Goal: Information Seeking & Learning: Learn about a topic

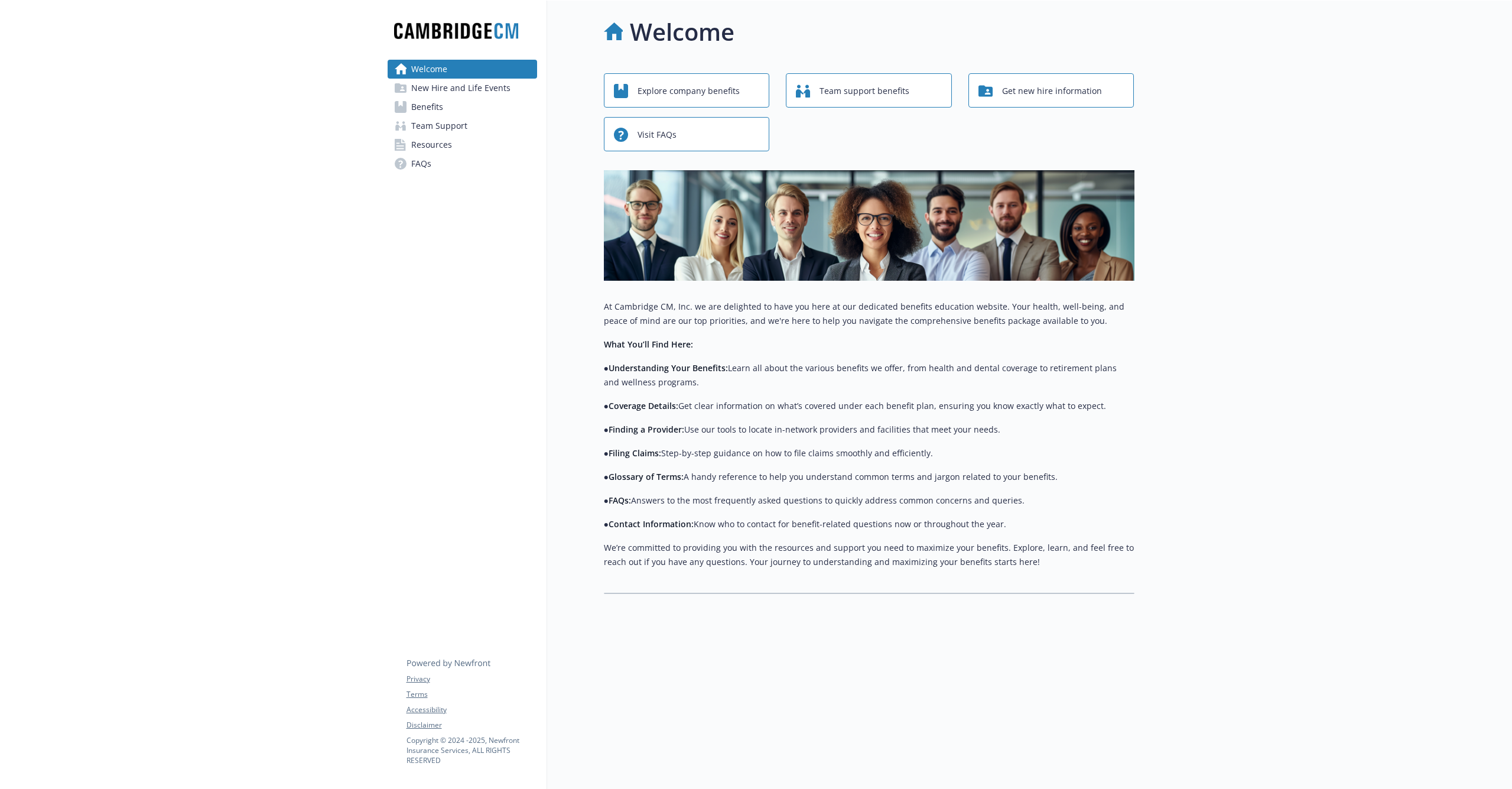
scroll to position [1, 0]
click at [700, 85] on span "Explore company benefits" at bounding box center [689, 91] width 102 height 22
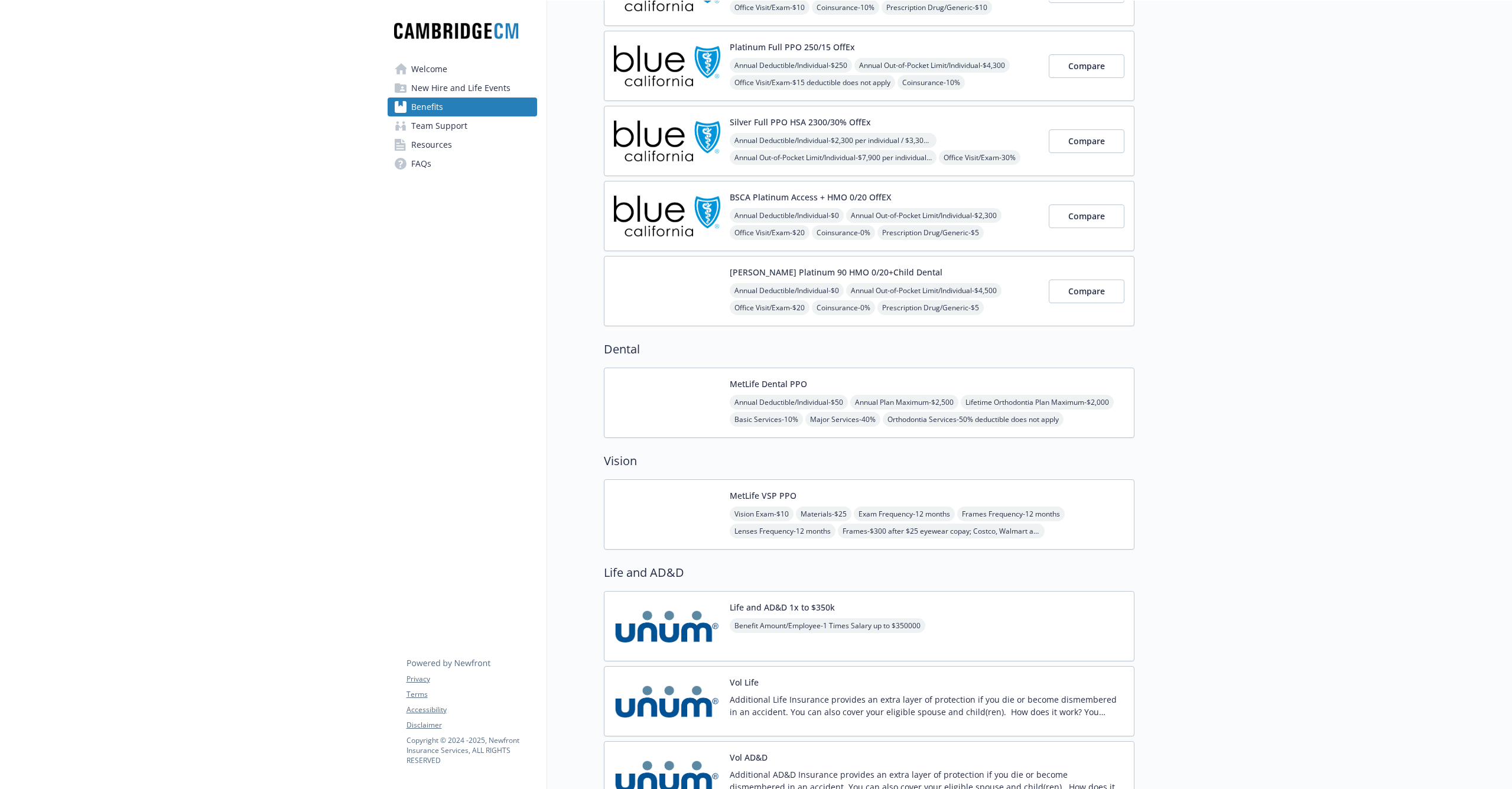
scroll to position [177, 0]
click at [820, 382] on div "MetLife Dental PPO Annual Deductible/Individual - $50 Annual Plan Maximum - $2,…" at bounding box center [927, 402] width 394 height 50
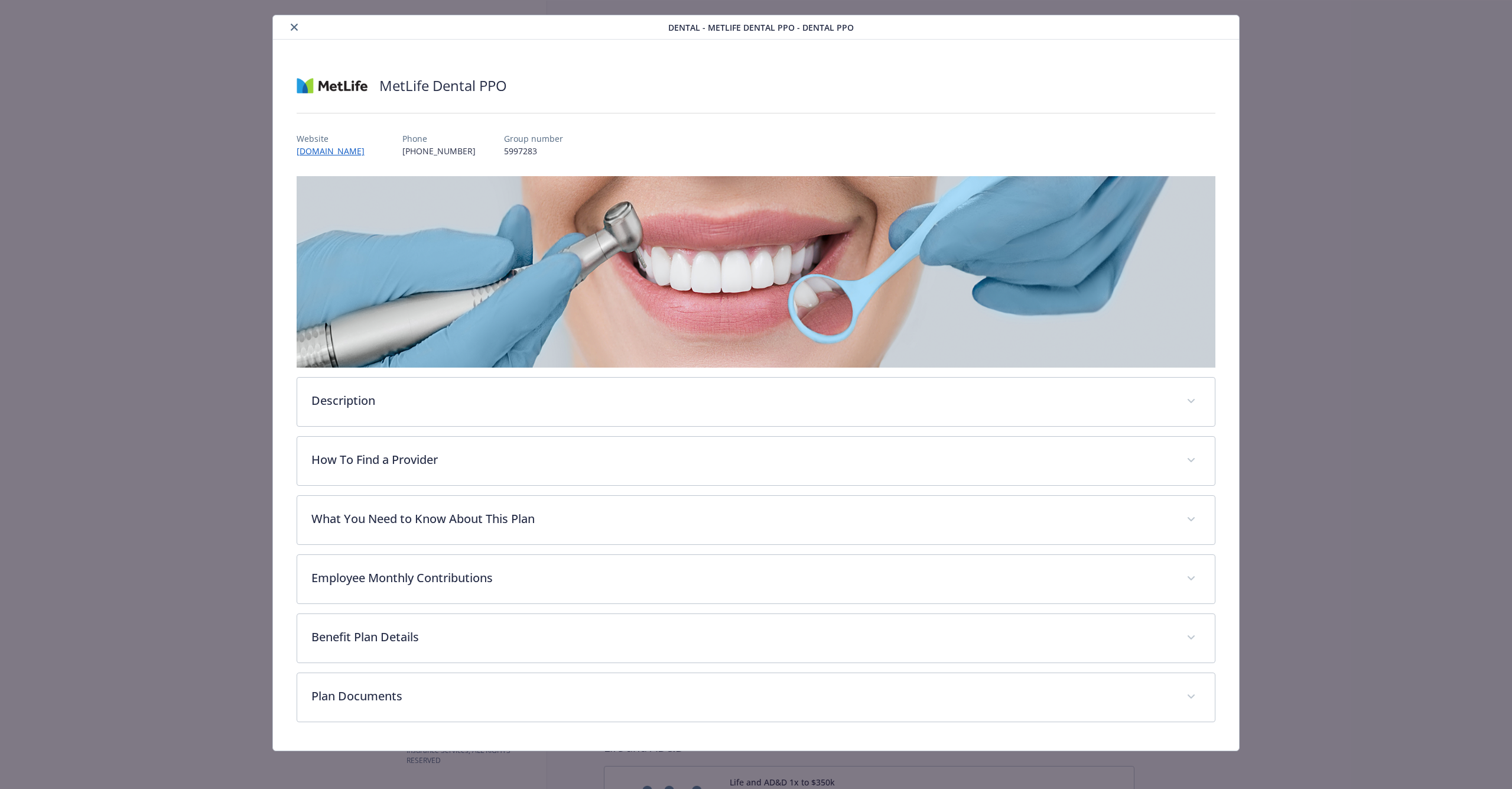
scroll to position [23, 0]
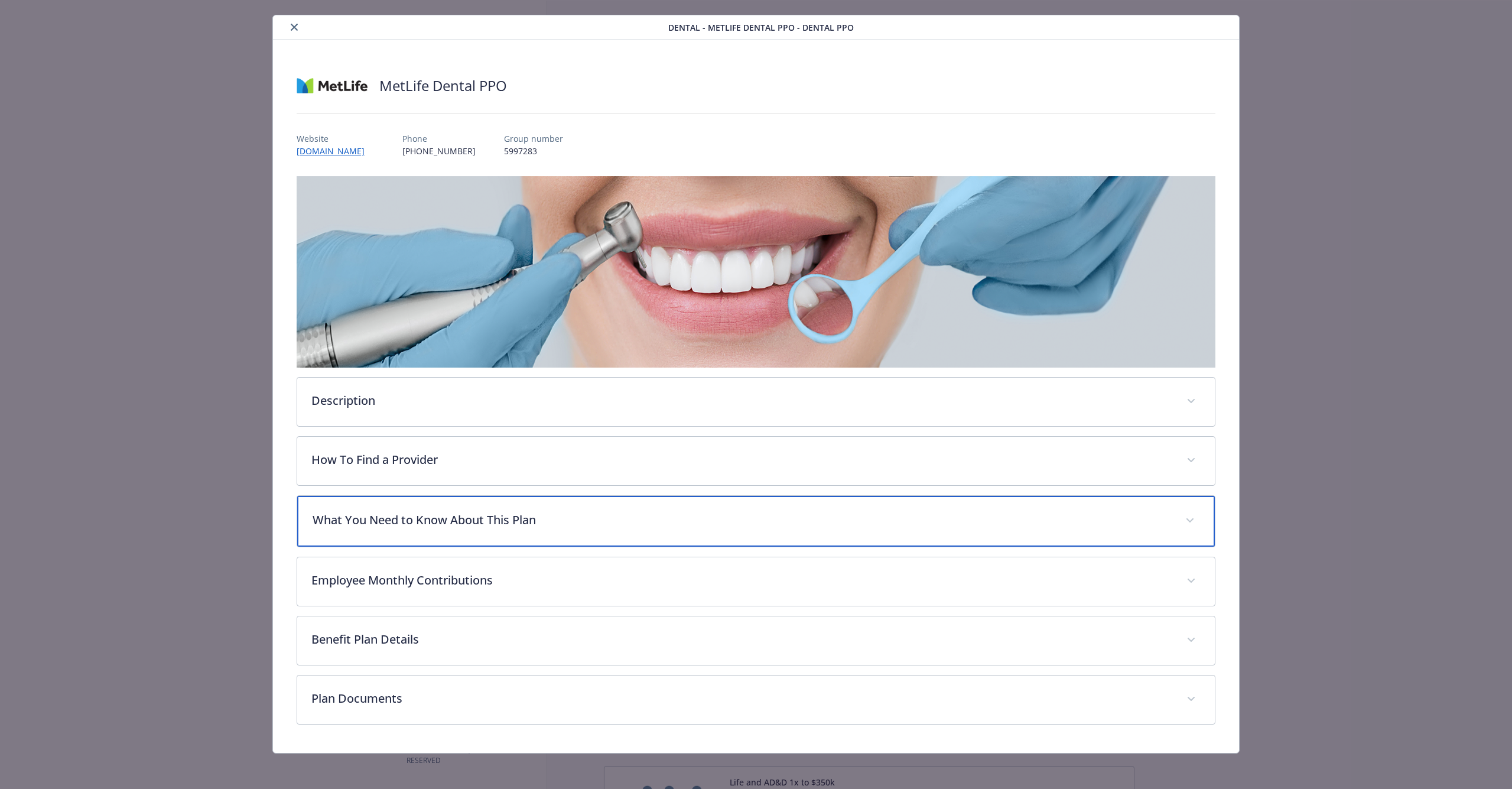
click at [578, 515] on p "What You Need to Know About This Plan" at bounding box center [742, 520] width 859 height 18
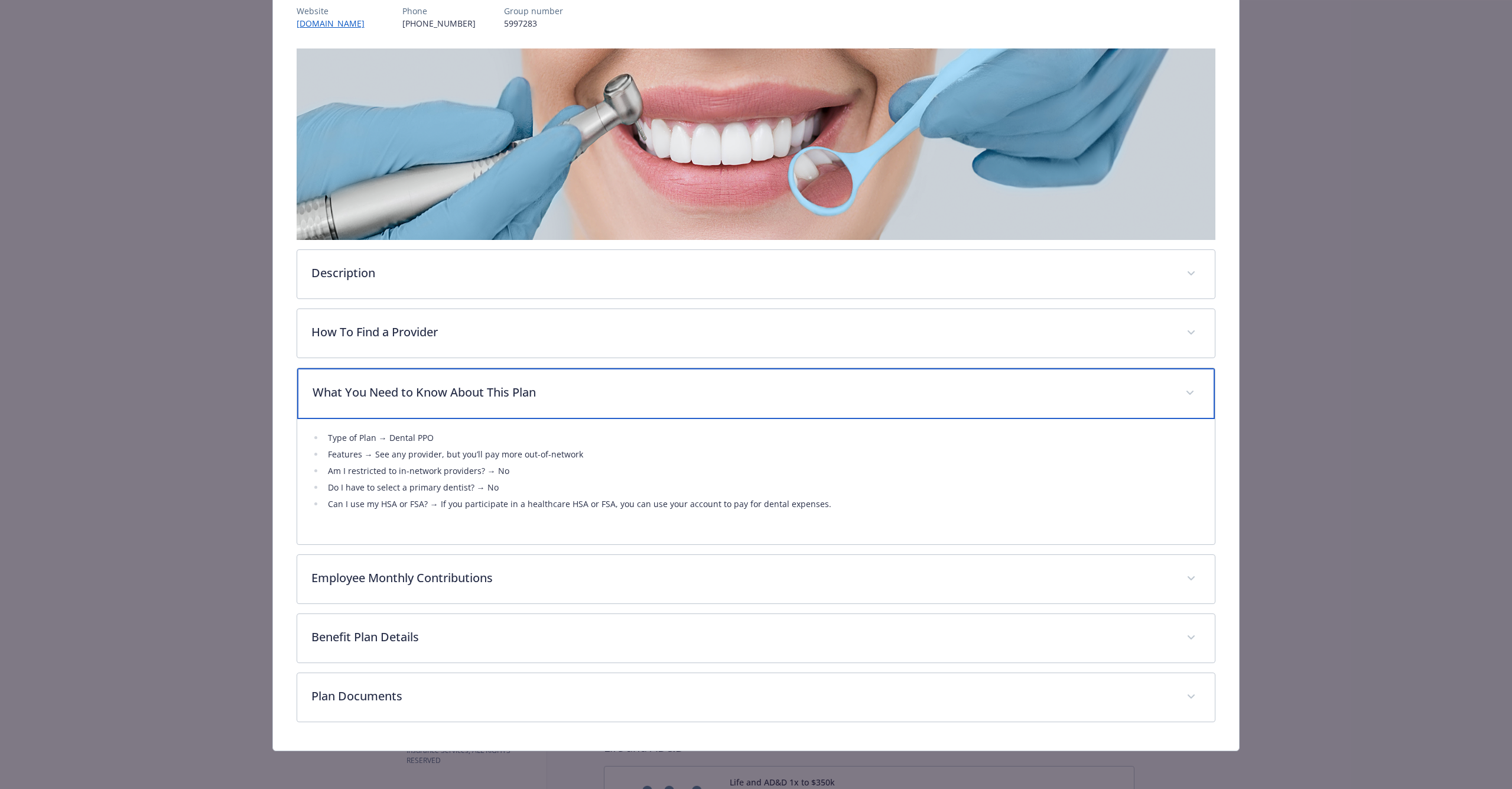
scroll to position [151, 0]
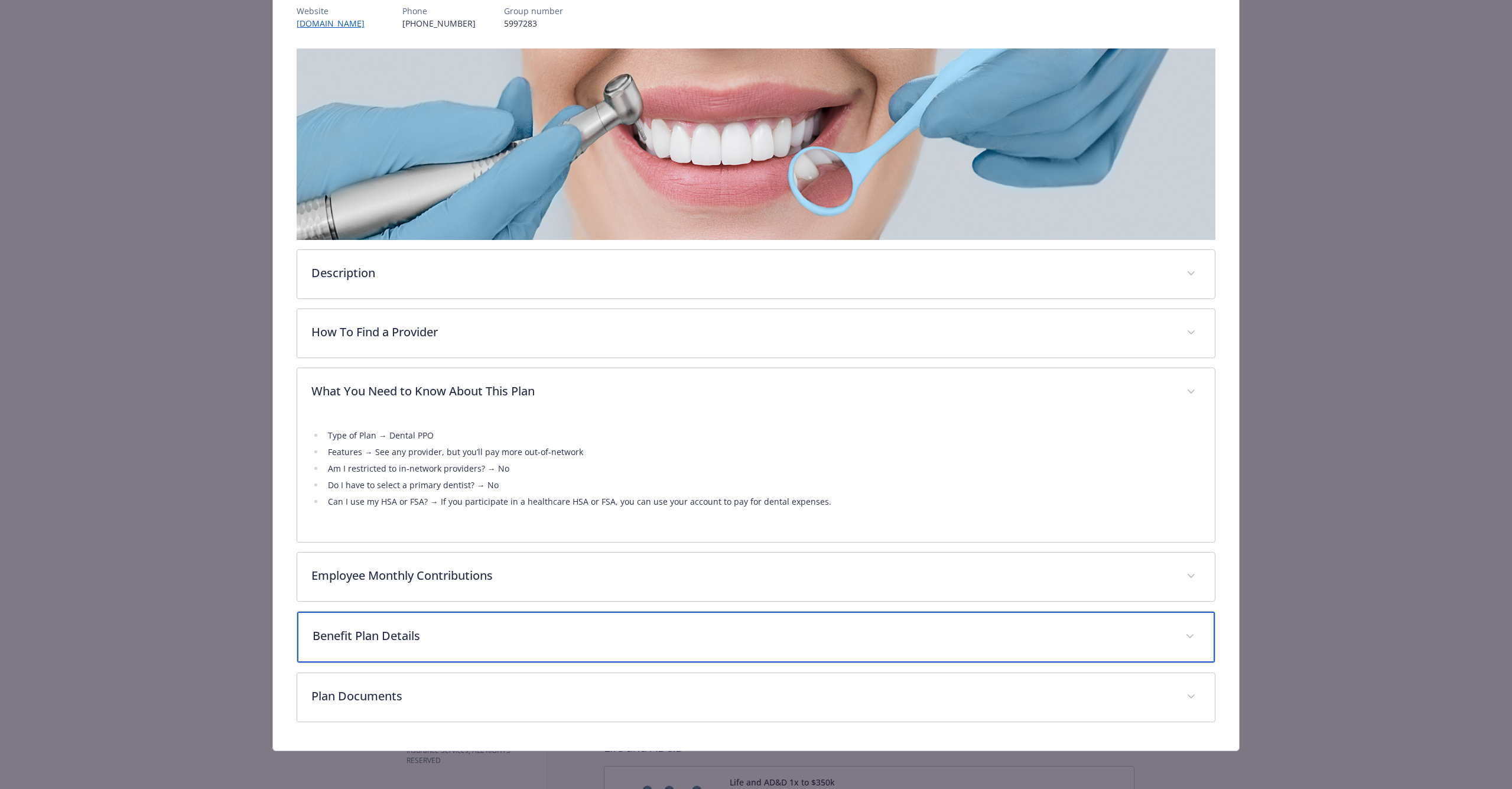
click at [470, 632] on p "Benefit Plan Details" at bounding box center [742, 636] width 859 height 18
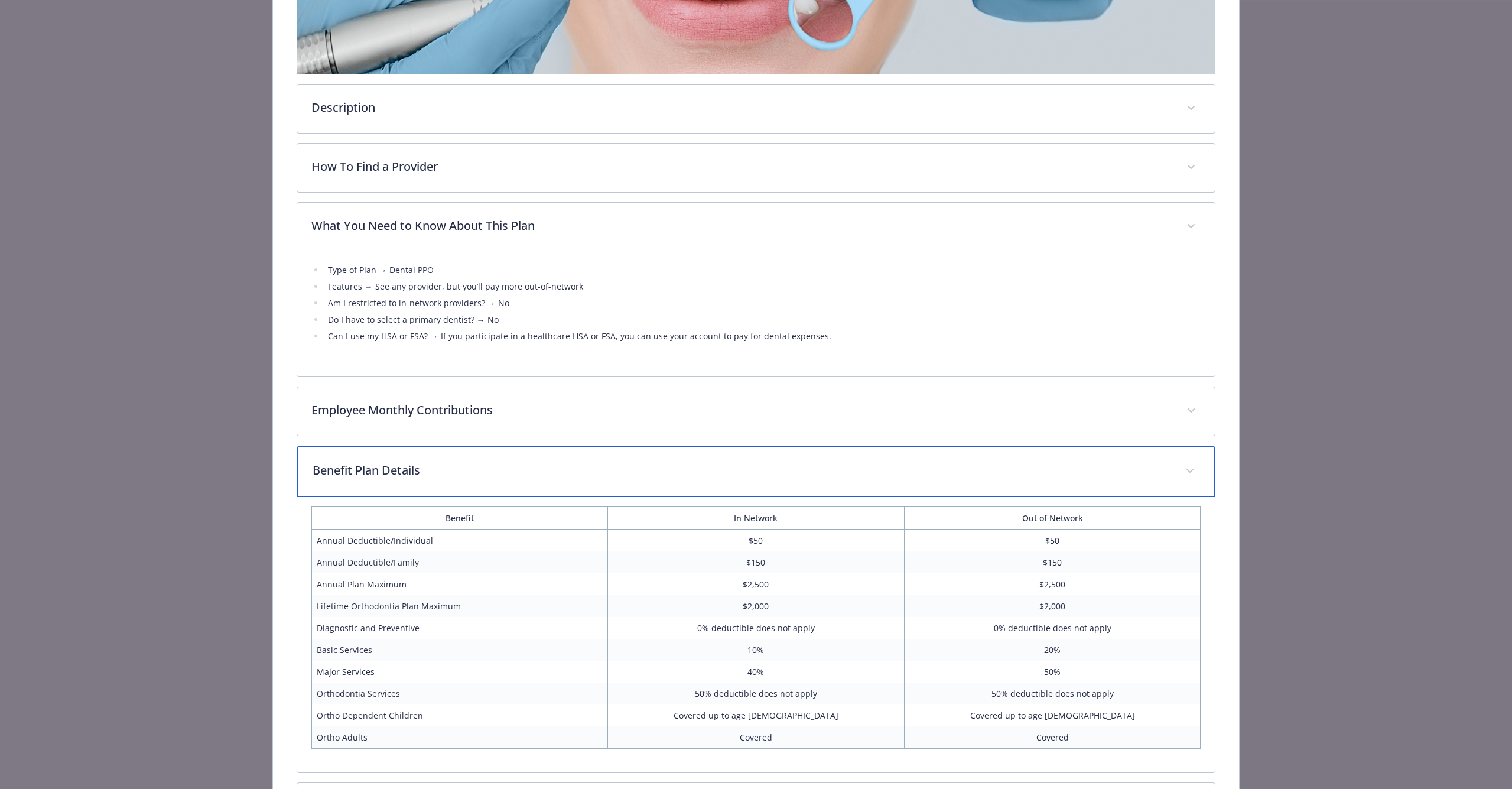
scroll to position [309, 0]
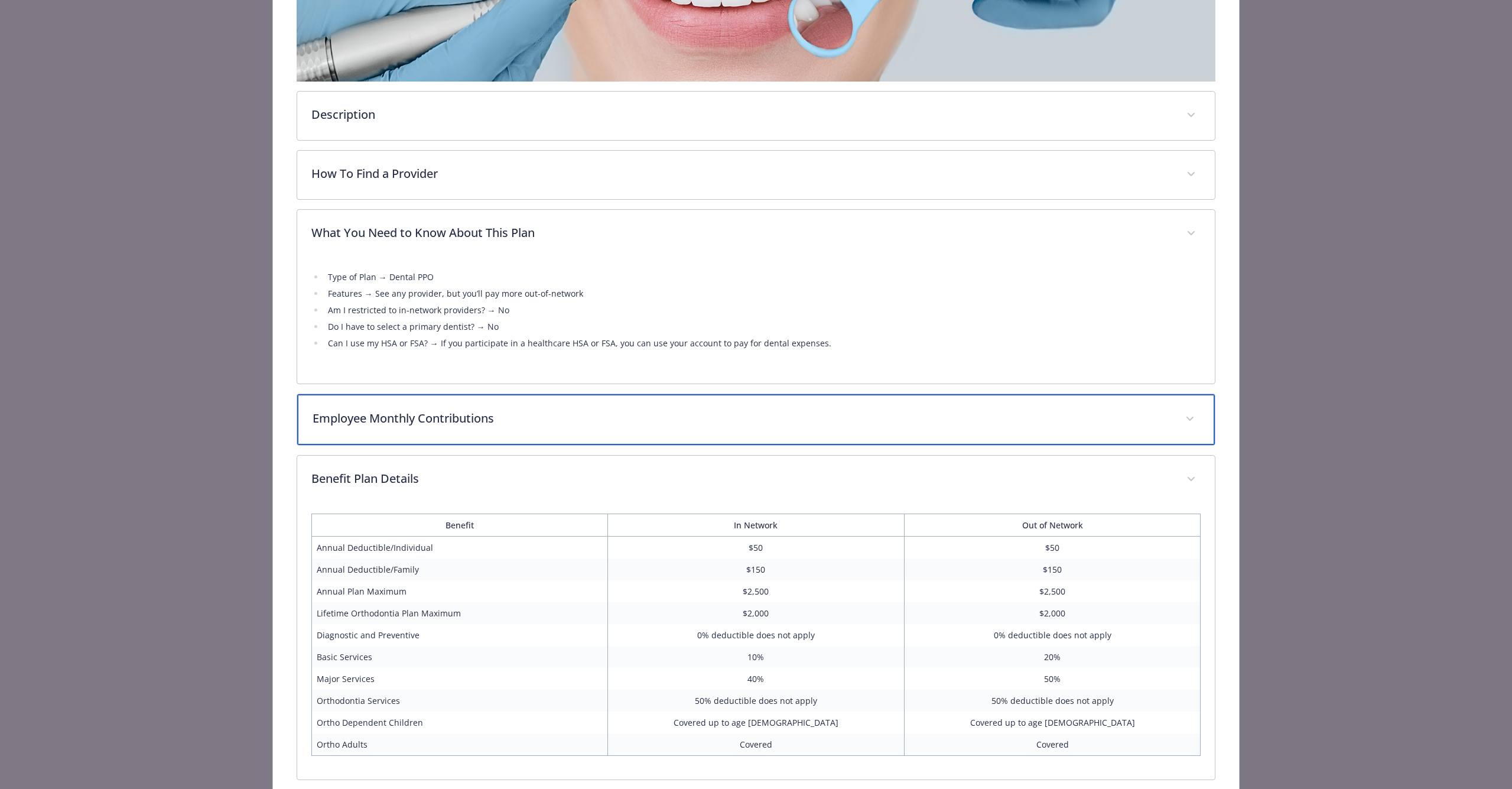
click at [503, 426] on p "Employee Monthly Contributions" at bounding box center [742, 418] width 859 height 18
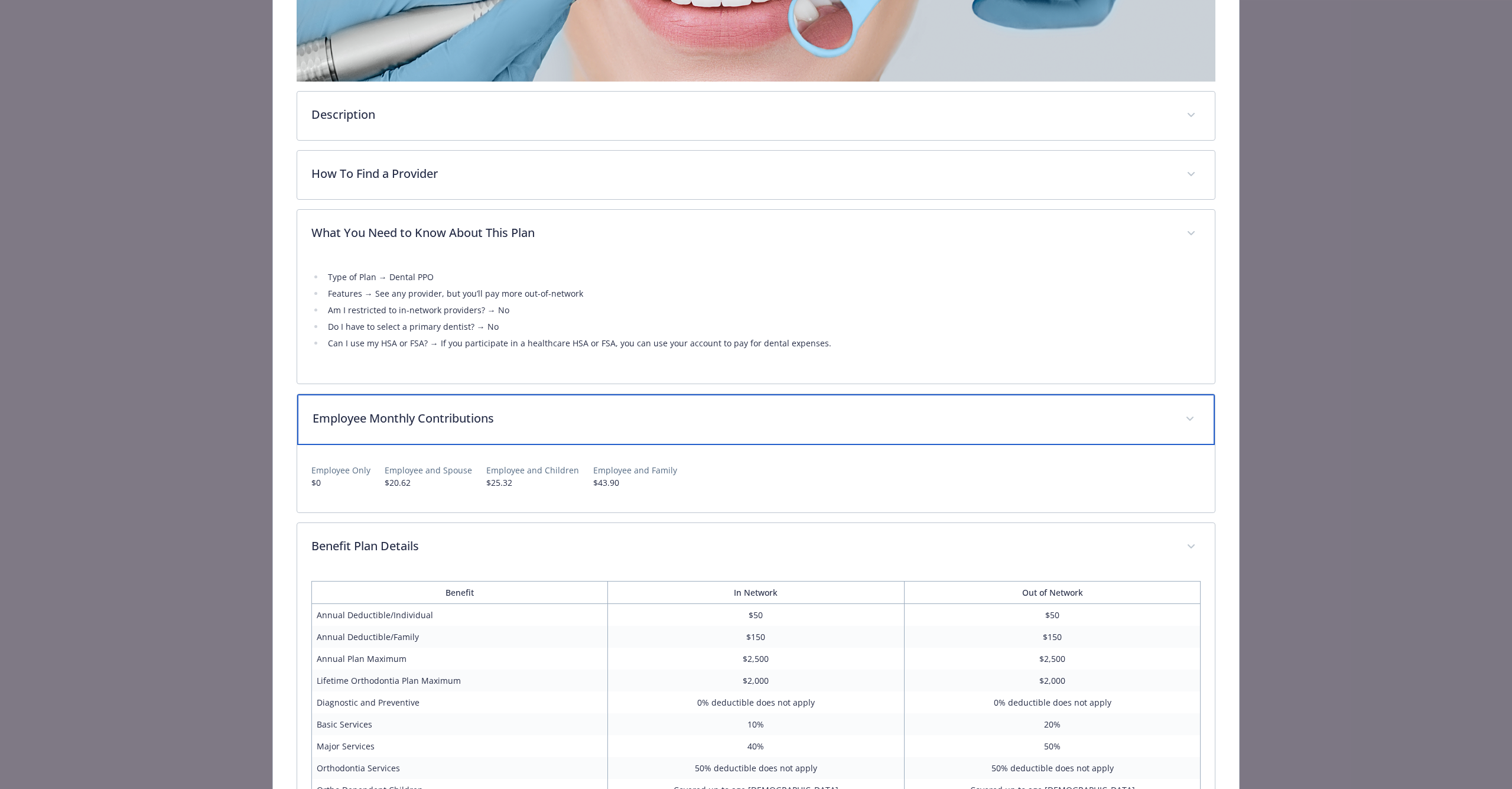
click at [507, 425] on p "Employee Monthly Contributions" at bounding box center [742, 418] width 859 height 18
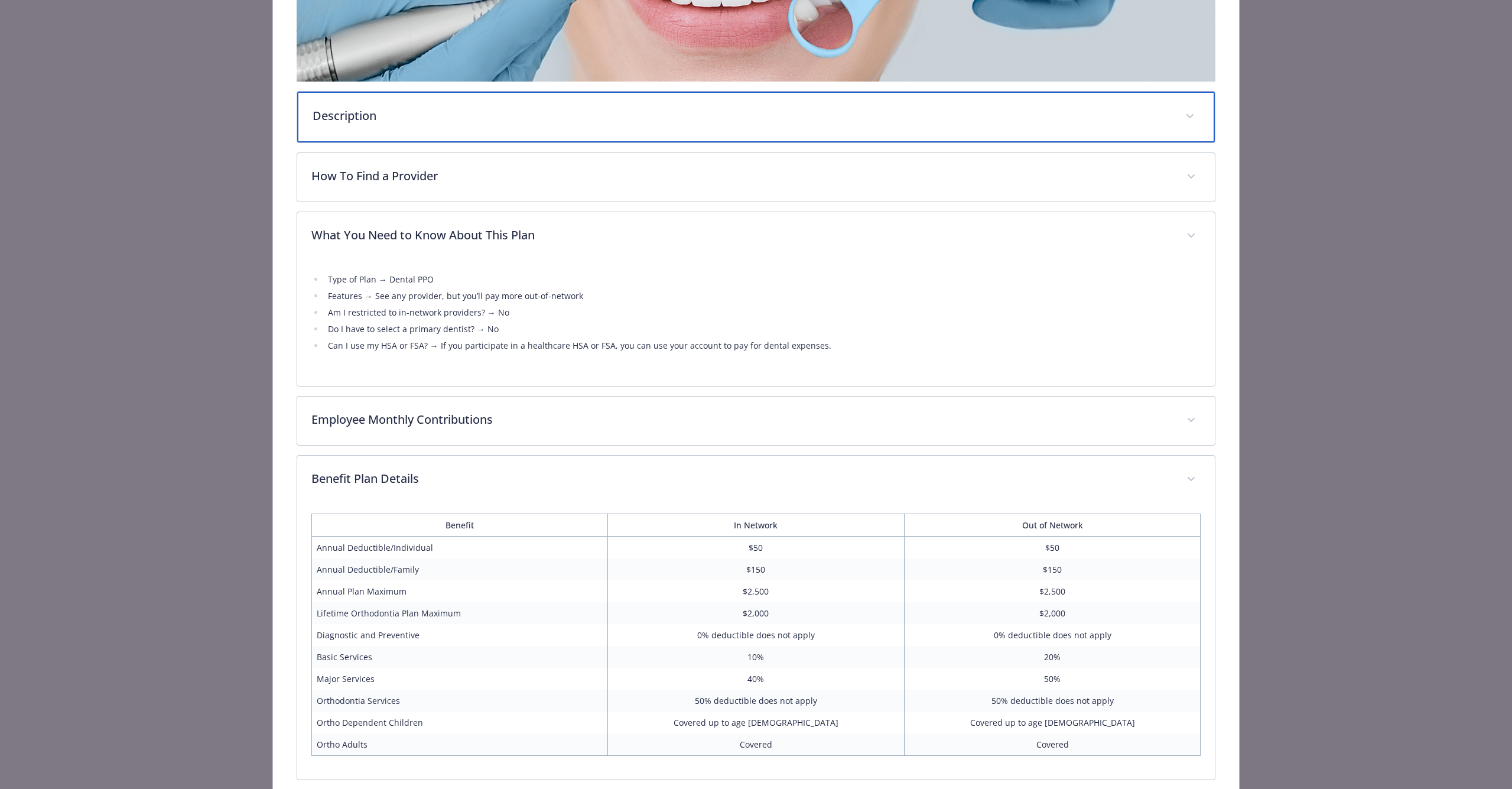
click at [421, 118] on p "Description" at bounding box center [742, 116] width 859 height 18
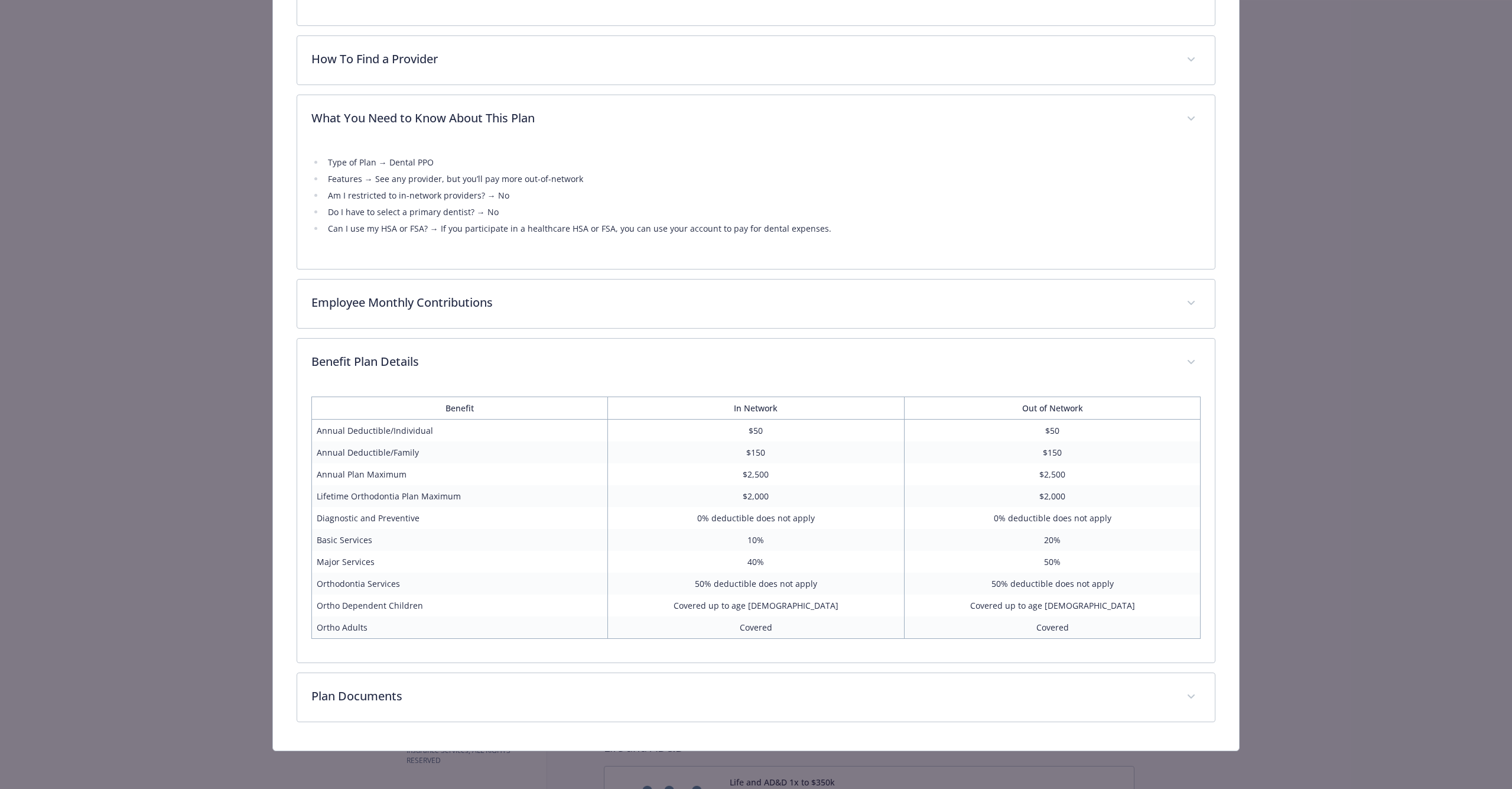
scroll to position [507, 0]
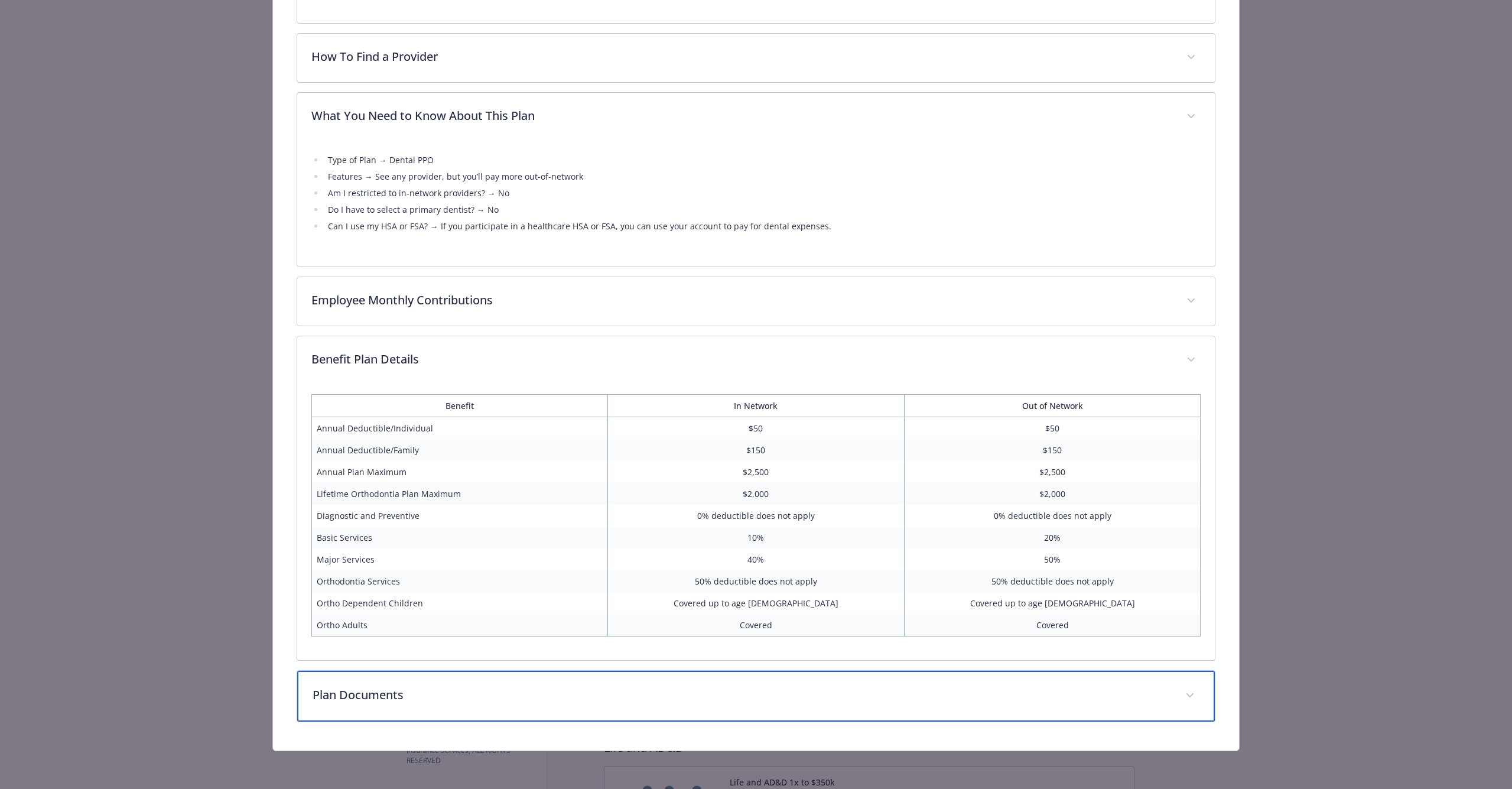
click at [388, 697] on p "Plan Documents" at bounding box center [742, 695] width 859 height 18
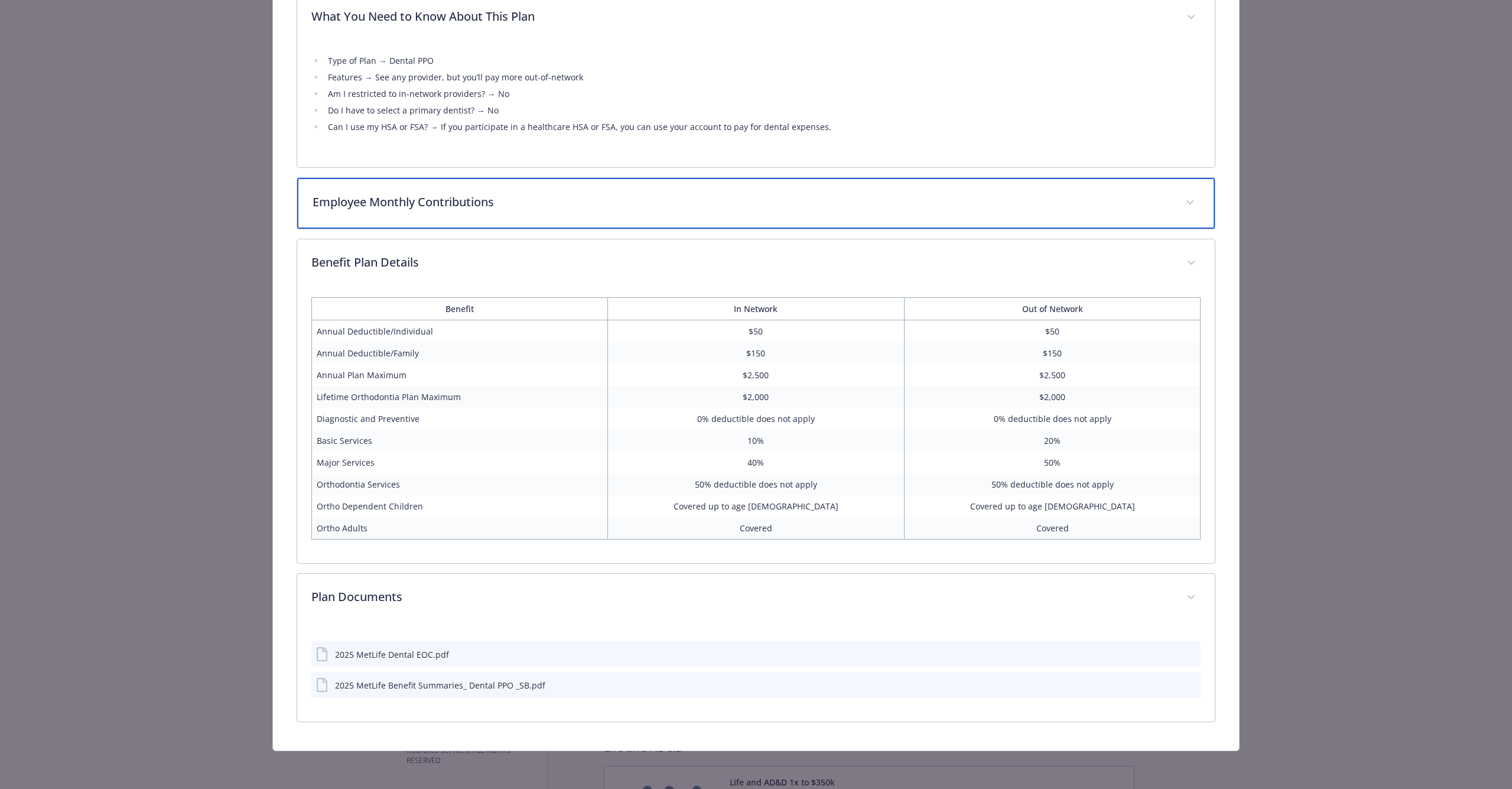
scroll to position [0, 0]
click at [428, 210] on p "Employee Monthly Contributions" at bounding box center [742, 202] width 859 height 18
